Goal: Task Accomplishment & Management: Use online tool/utility

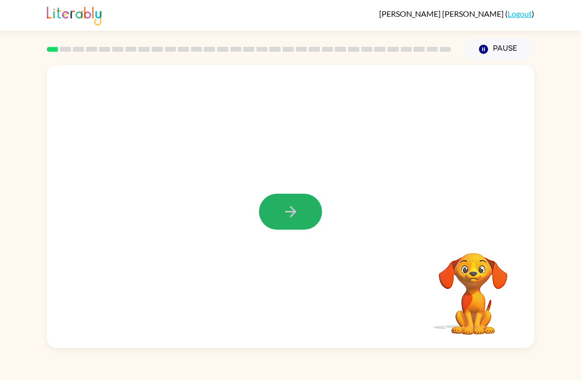
click at [299, 210] on icon "button" at bounding box center [290, 211] width 17 height 17
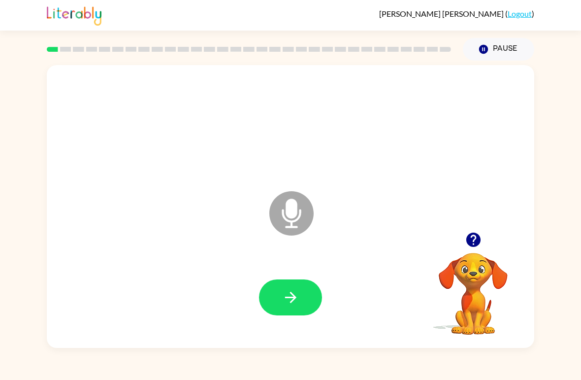
click at [301, 291] on button "button" at bounding box center [290, 297] width 63 height 36
click at [289, 198] on icon at bounding box center [291, 213] width 44 height 44
click at [287, 215] on icon "Microphone The Microphone is here when it is your turn to talk" at bounding box center [341, 226] width 148 height 74
click at [302, 292] on button "button" at bounding box center [290, 297] width 63 height 36
click at [312, 289] on button "button" at bounding box center [290, 297] width 63 height 36
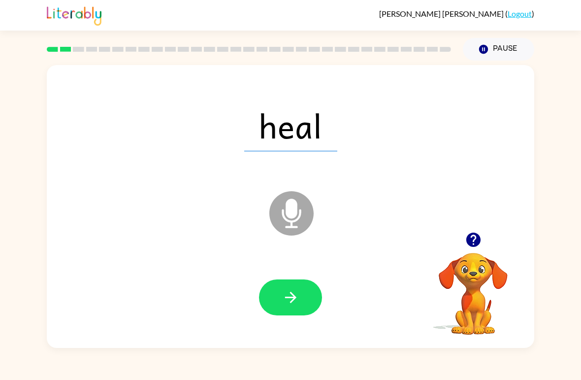
click at [298, 299] on icon "button" at bounding box center [290, 297] width 17 height 17
click at [306, 305] on button "button" at bounding box center [290, 297] width 63 height 36
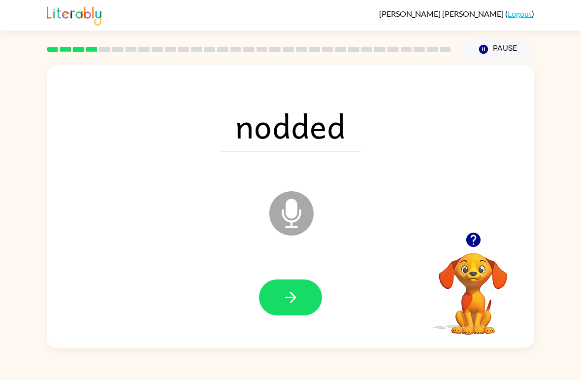
click at [293, 298] on icon "button" at bounding box center [290, 297] width 11 height 11
click at [297, 286] on button "button" at bounding box center [290, 297] width 63 height 36
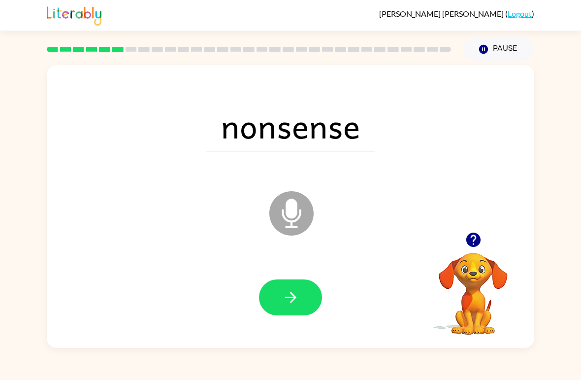
click at [299, 214] on icon "Microphone The Microphone is here when it is your turn to talk" at bounding box center [341, 226] width 148 height 74
click at [305, 296] on button "button" at bounding box center [290, 297] width 63 height 36
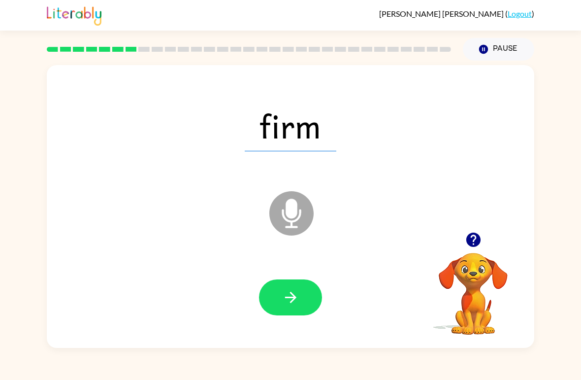
click at [308, 299] on button "button" at bounding box center [290, 297] width 63 height 36
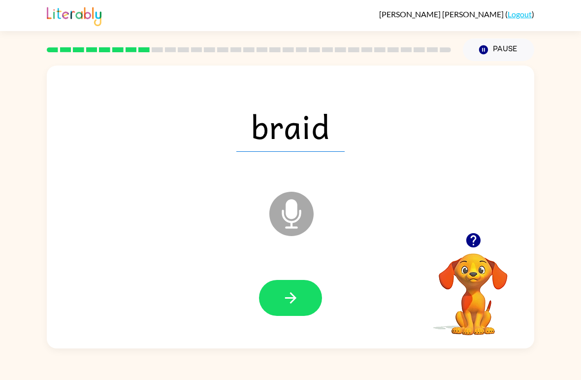
click at [303, 292] on button "button" at bounding box center [290, 297] width 63 height 36
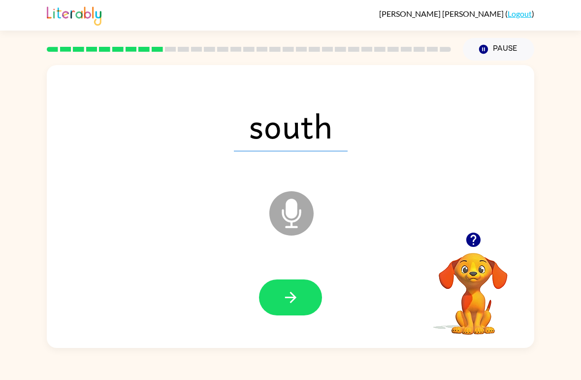
click at [298, 291] on icon "button" at bounding box center [290, 297] width 17 height 17
click at [292, 296] on icon "button" at bounding box center [290, 297] width 17 height 17
click at [301, 288] on button "button" at bounding box center [290, 297] width 63 height 36
click at [293, 293] on icon "button" at bounding box center [290, 297] width 17 height 17
click at [305, 283] on button "button" at bounding box center [290, 297] width 63 height 36
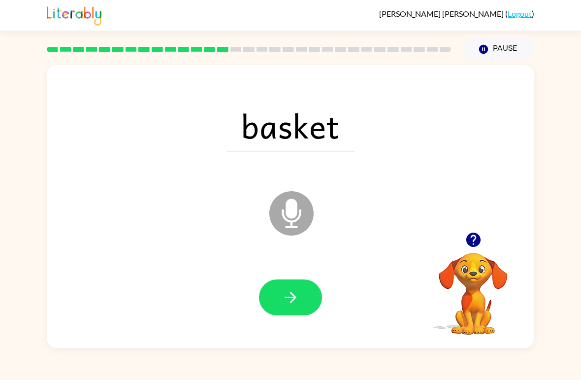
click at [298, 287] on button "button" at bounding box center [290, 297] width 63 height 36
click at [299, 291] on button "button" at bounding box center [290, 297] width 63 height 36
click at [302, 288] on button "button" at bounding box center [290, 297] width 63 height 36
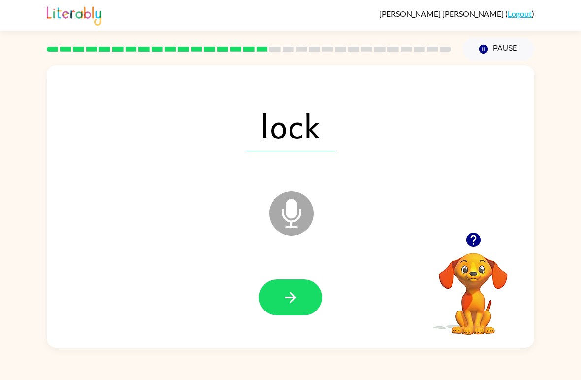
click at [298, 285] on button "button" at bounding box center [290, 297] width 63 height 36
click at [303, 293] on button "button" at bounding box center [290, 297] width 63 height 36
click at [298, 293] on icon "button" at bounding box center [290, 297] width 17 height 17
click at [296, 292] on icon "button" at bounding box center [290, 297] width 17 height 17
click at [306, 301] on button "button" at bounding box center [290, 297] width 63 height 36
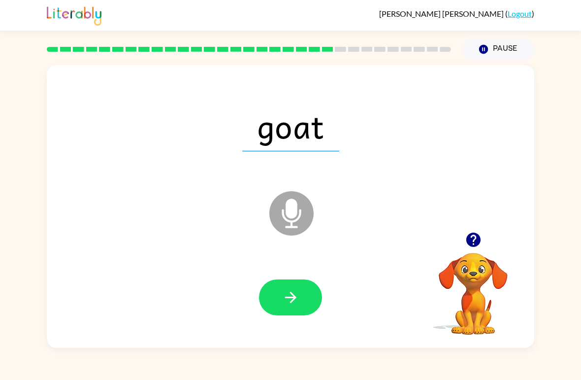
click at [302, 282] on button "button" at bounding box center [290, 297] width 63 height 36
click at [301, 286] on button "button" at bounding box center [290, 297] width 63 height 36
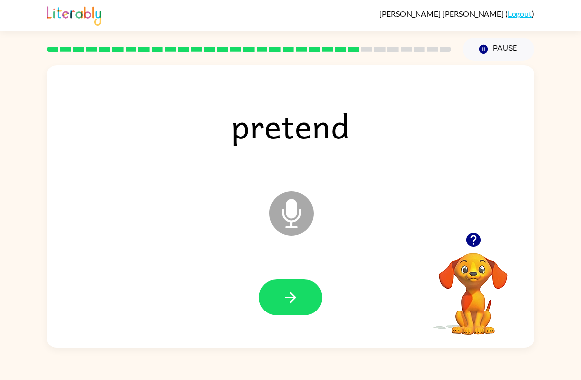
click at [304, 288] on button "button" at bounding box center [290, 297] width 63 height 36
click at [298, 294] on icon "button" at bounding box center [290, 297] width 17 height 17
click at [298, 286] on button "button" at bounding box center [290, 297] width 63 height 36
click at [302, 284] on button "button" at bounding box center [290, 297] width 63 height 36
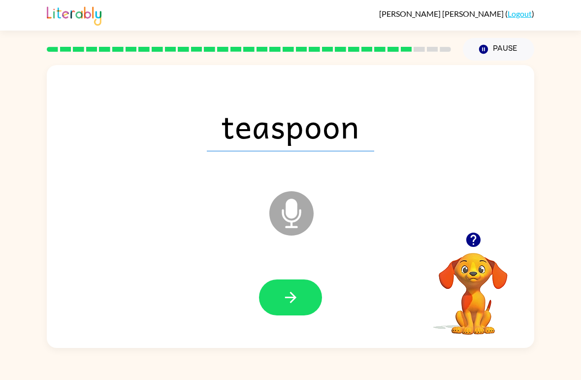
click at [291, 298] on icon "button" at bounding box center [290, 297] width 11 height 11
click at [301, 289] on button "button" at bounding box center [290, 297] width 63 height 36
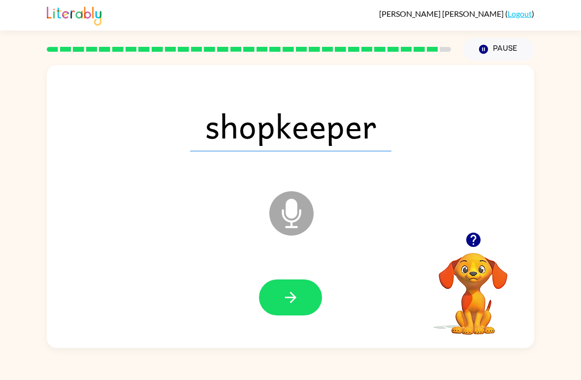
click at [302, 286] on button "button" at bounding box center [290, 297] width 63 height 36
